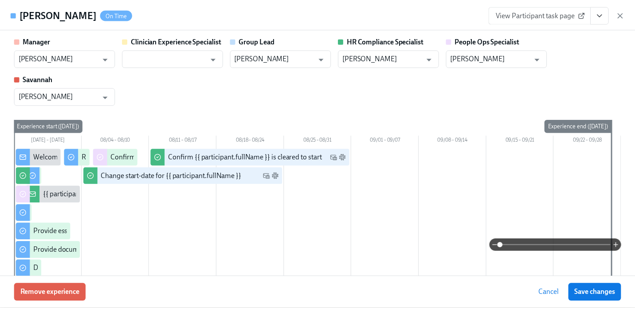
scroll to position [96, 0]
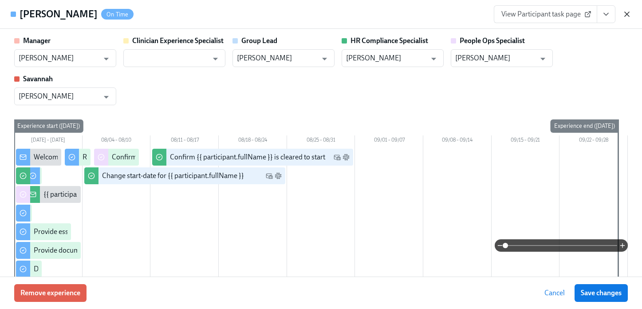
click at [626, 13] on icon "button" at bounding box center [626, 14] width 9 height 9
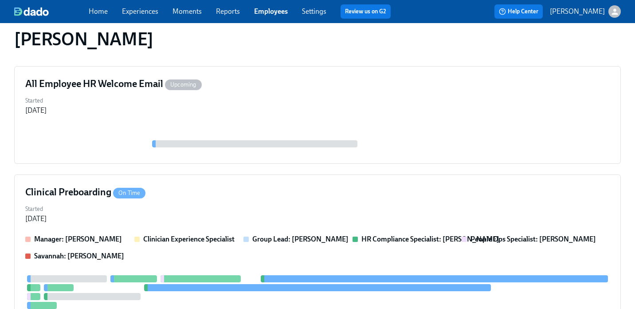
click at [271, 12] on link "Employees" at bounding box center [271, 11] width 34 height 8
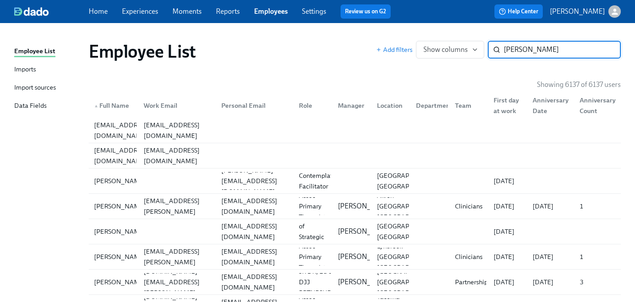
type input "[PERSON_NAME]"
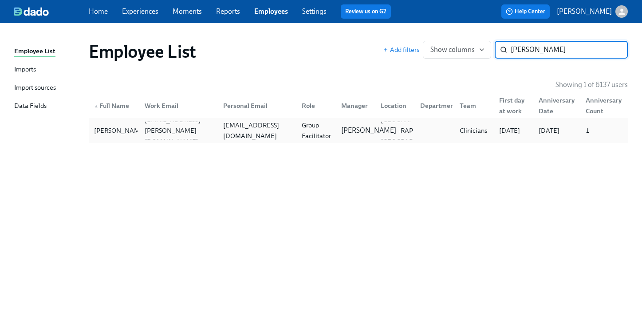
click at [366, 135] on p "[PERSON_NAME]" at bounding box center [368, 131] width 55 height 10
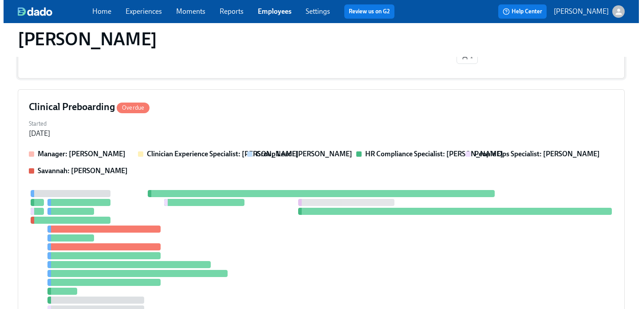
scroll to position [220, 0]
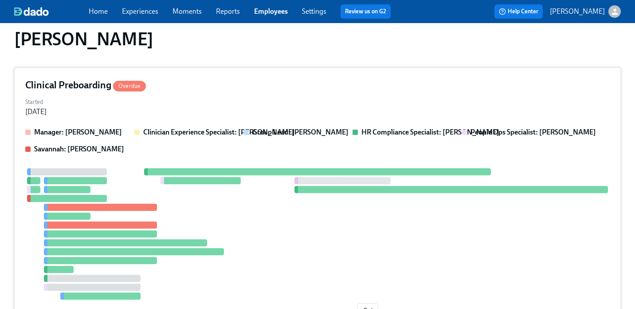
click at [317, 103] on div "Started [DATE]" at bounding box center [317, 105] width 585 height 21
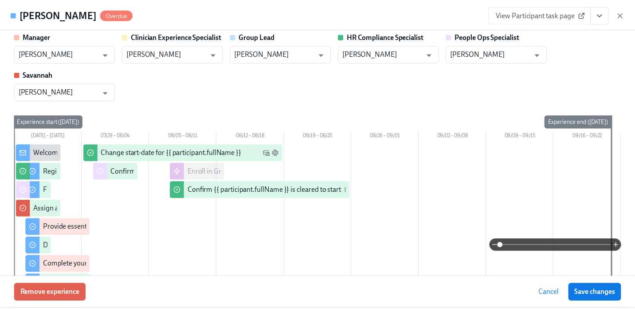
scroll to position [5, 0]
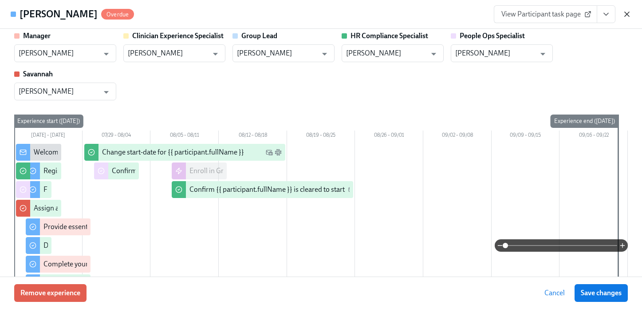
click at [628, 16] on icon "button" at bounding box center [627, 14] width 4 height 4
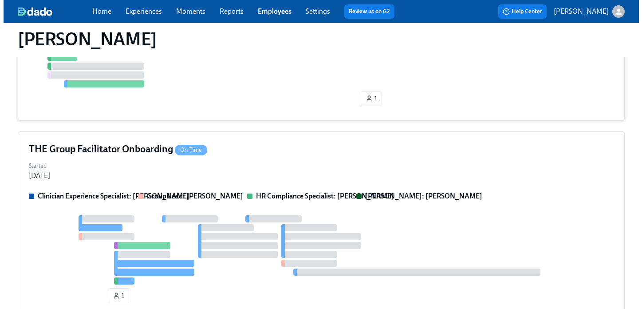
scroll to position [501, 0]
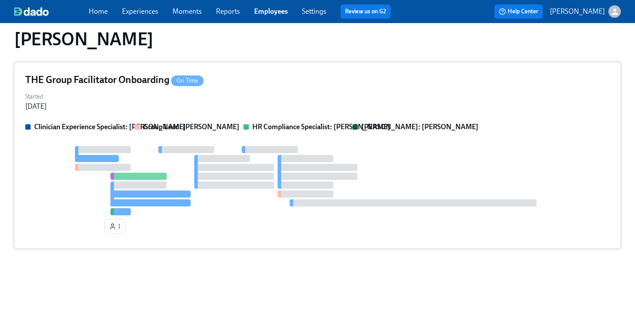
click at [393, 96] on div "Started [DATE]" at bounding box center [317, 100] width 585 height 21
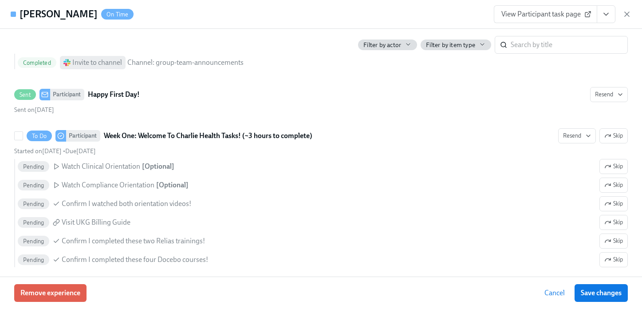
scroll to position [555, 0]
